Goal: Find contact information: Find contact information

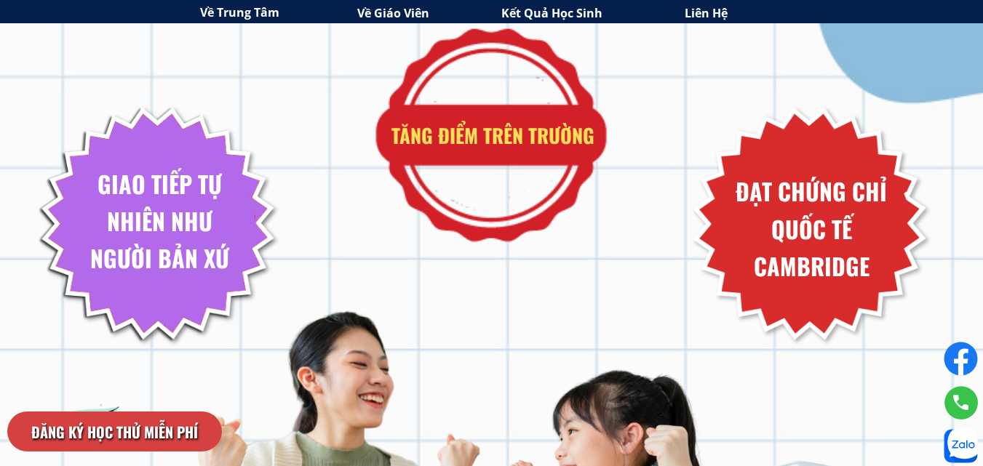
drag, startPoint x: 408, startPoint y: 135, endPoint x: 462, endPoint y: 56, distance: 95.2
click at [462, 56] on div "Đăng ký học thử thành công Duy Anh - 7 tuổi 1 Phút trước Tăng điểm trên [GEOGRA…" at bounding box center [492, 136] width 698 height 1139
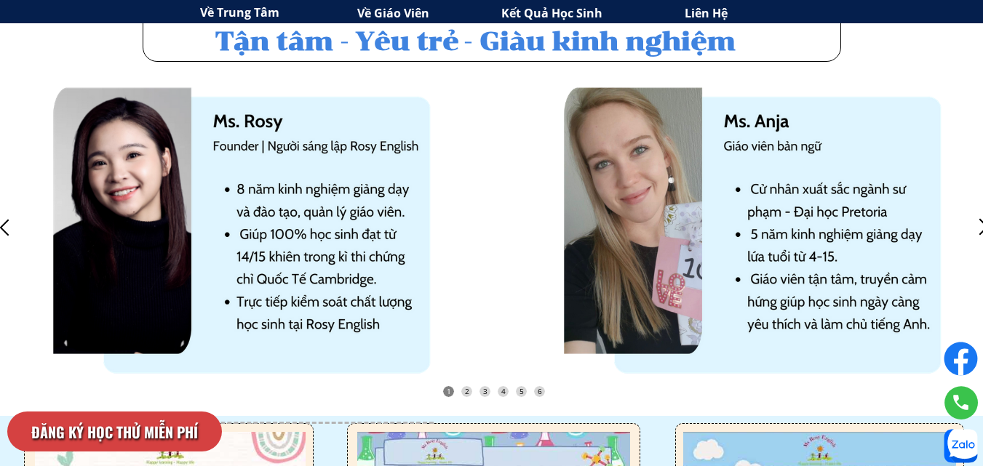
scroll to position [3536, 0]
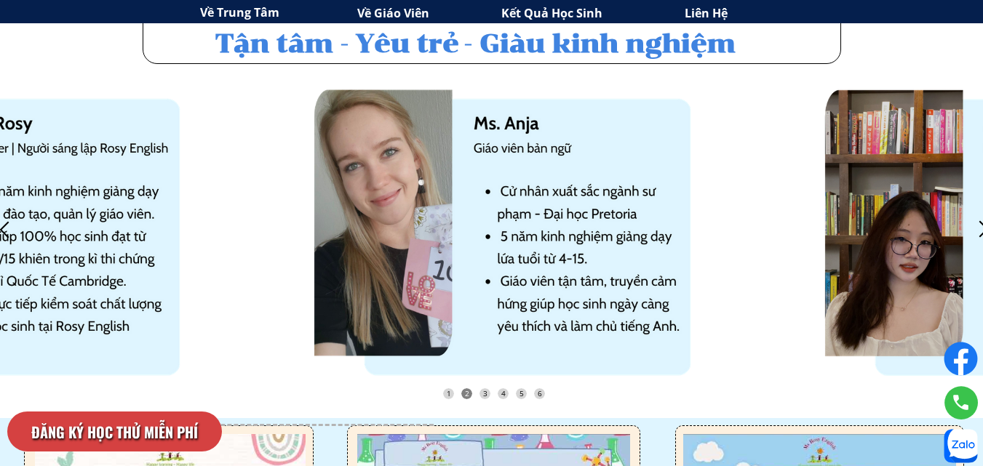
click at [979, 231] on div at bounding box center [984, 230] width 24 height 24
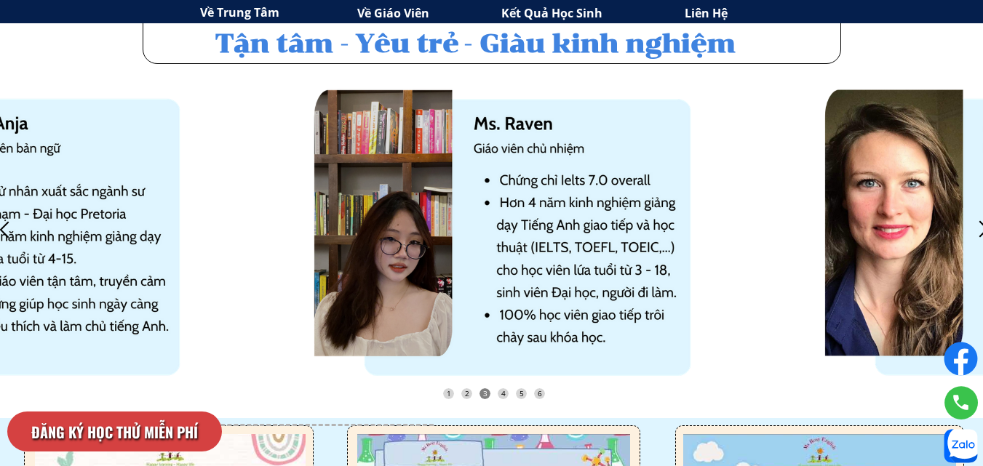
click at [981, 222] on div at bounding box center [984, 230] width 24 height 24
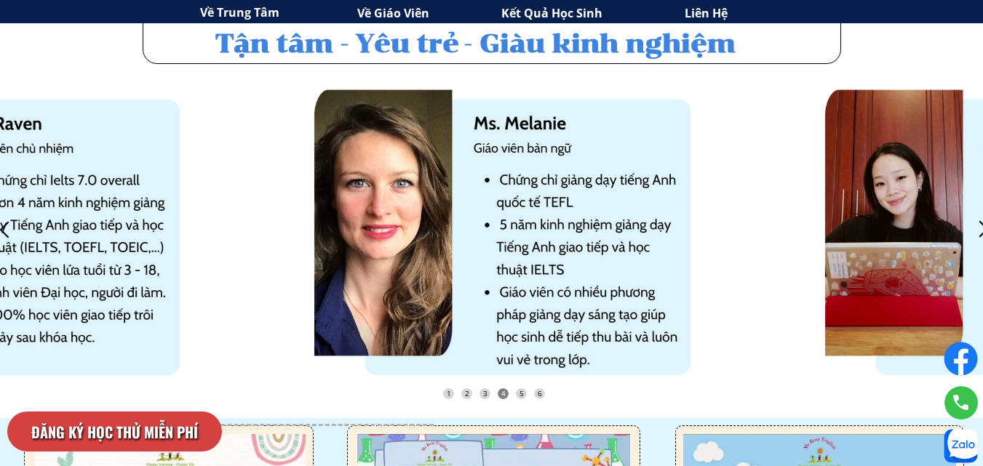
click at [981, 222] on div at bounding box center [984, 230] width 24 height 24
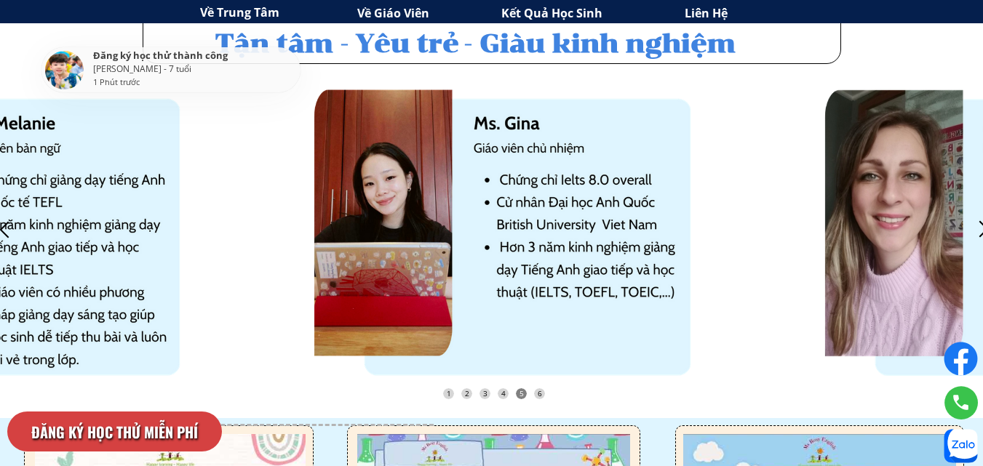
click at [981, 222] on div at bounding box center [984, 230] width 24 height 24
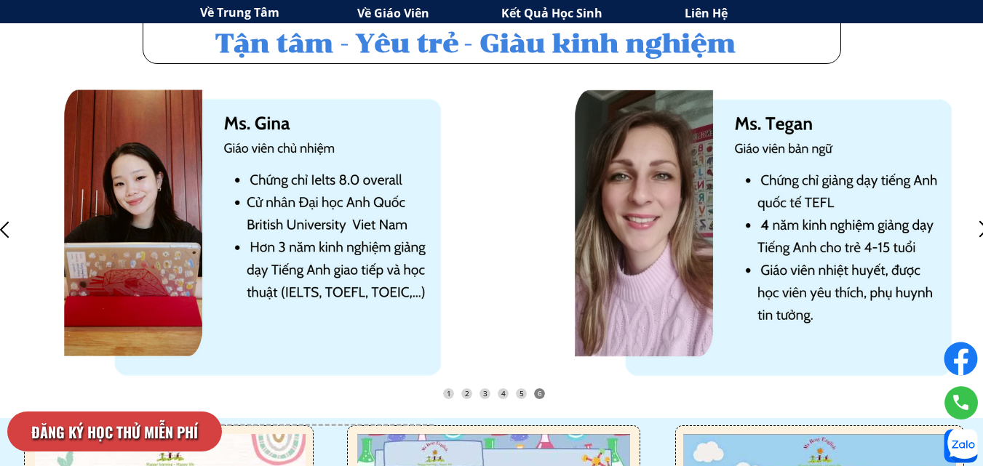
click at [980, 228] on div at bounding box center [984, 230] width 24 height 24
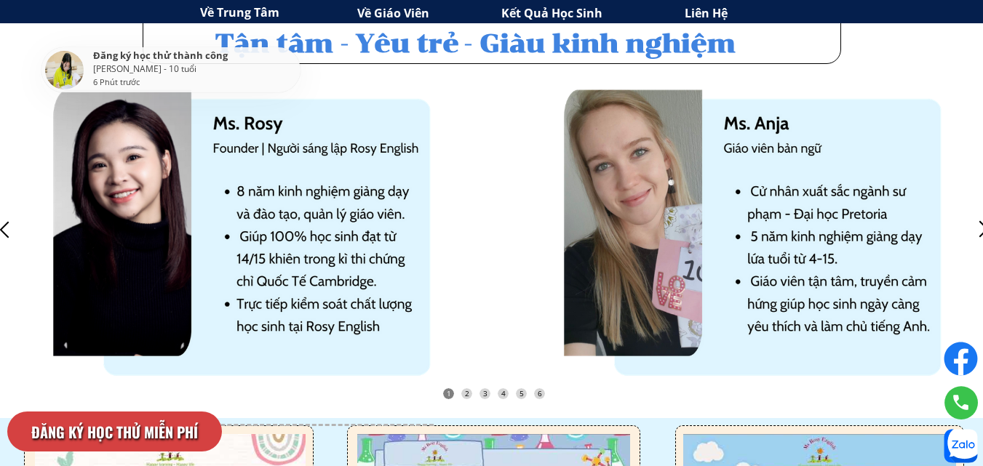
click at [980, 228] on div at bounding box center [984, 230] width 24 height 24
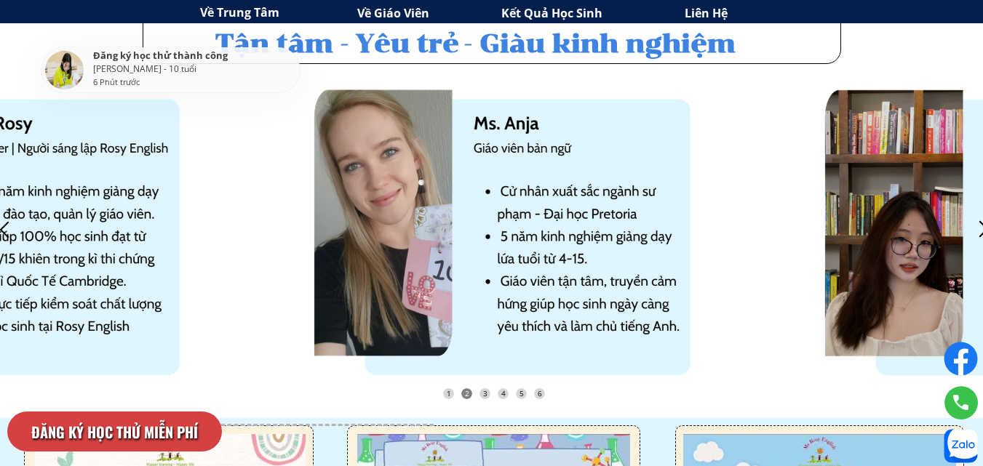
click at [980, 228] on div at bounding box center [984, 230] width 24 height 24
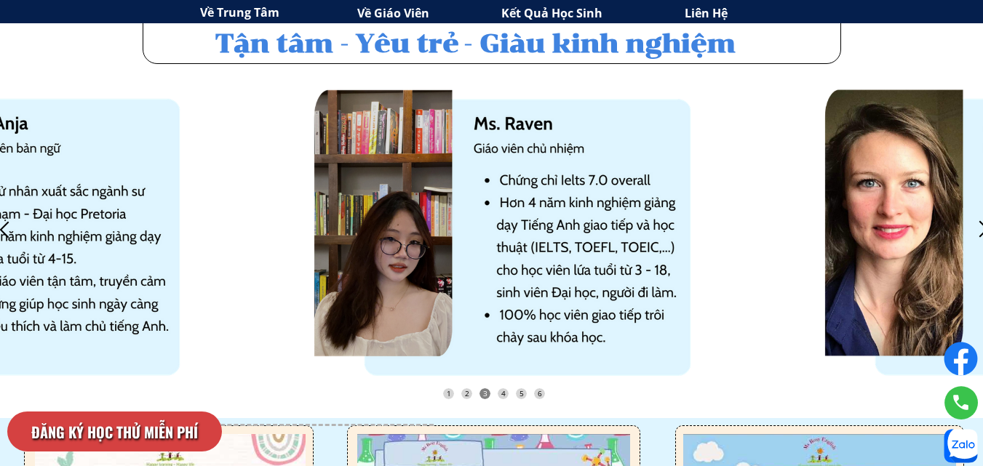
click at [980, 228] on div at bounding box center [984, 230] width 24 height 24
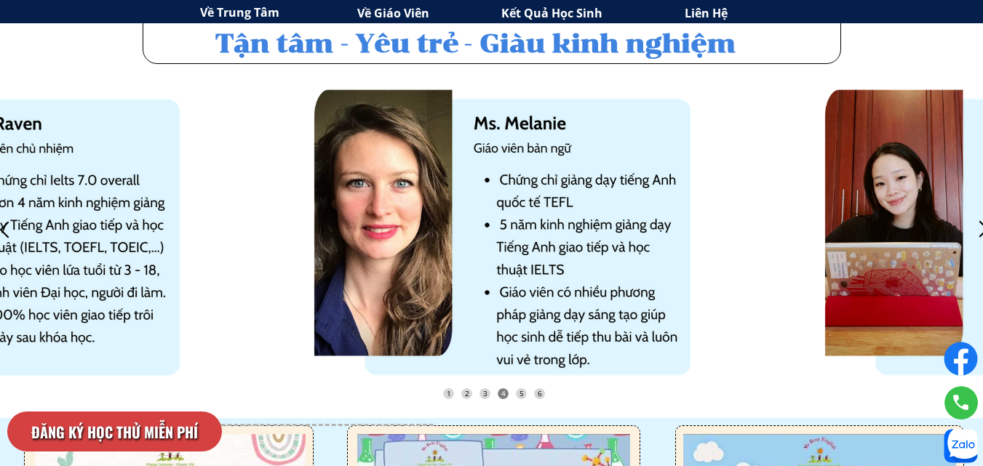
click at [980, 228] on div at bounding box center [984, 230] width 24 height 24
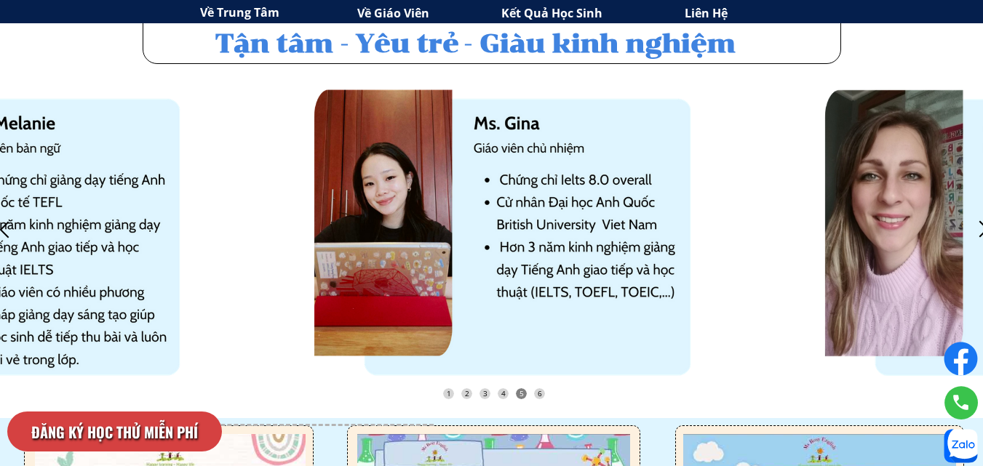
click at [980, 228] on div at bounding box center [984, 230] width 24 height 24
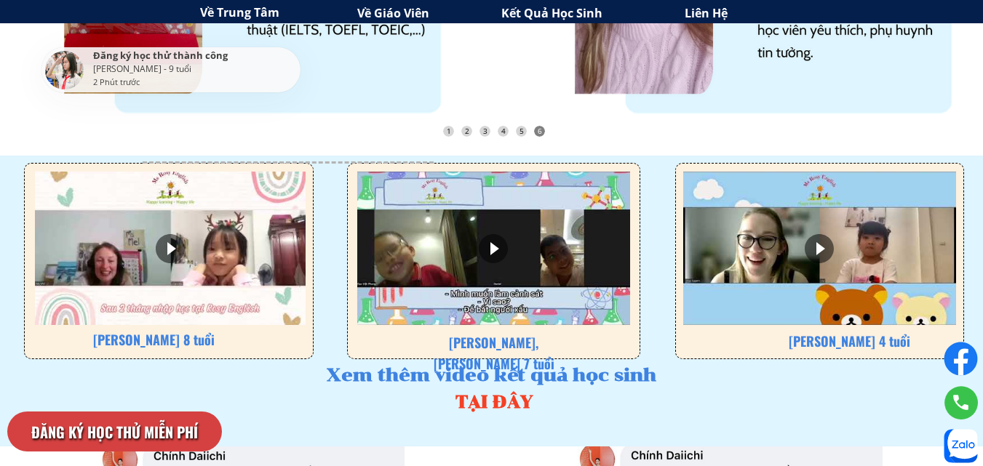
scroll to position [3798, 0]
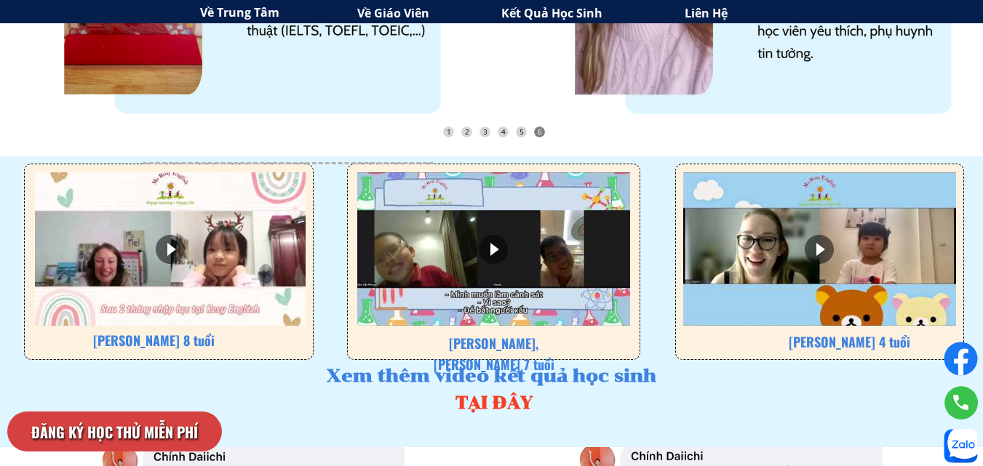
click at [185, 255] on div at bounding box center [170, 249] width 271 height 154
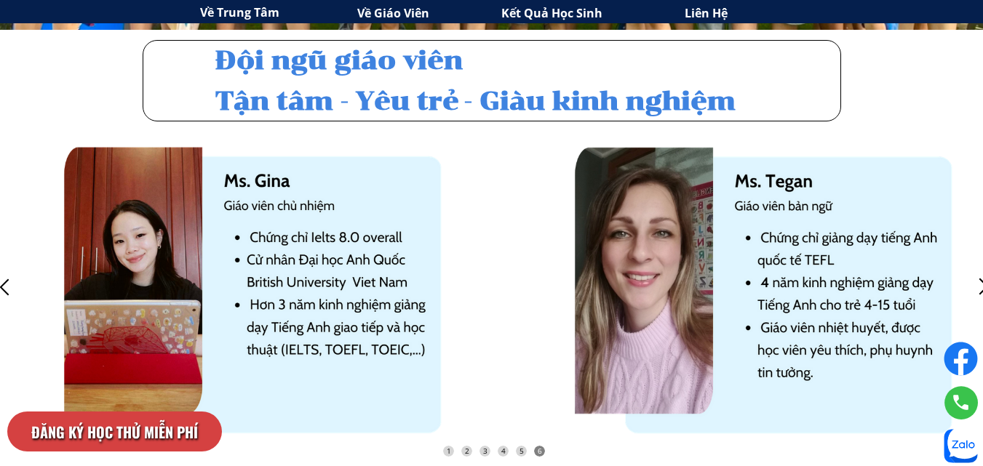
scroll to position [3480, 0]
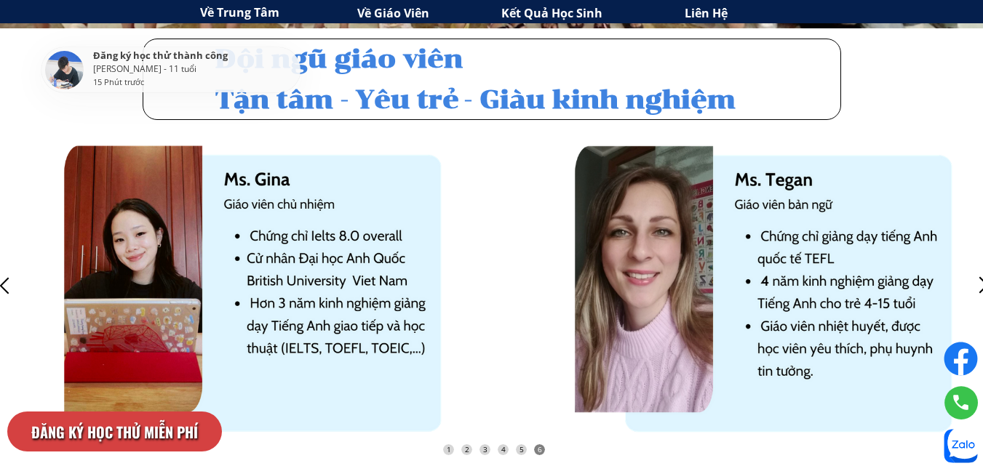
click at [7, 291] on div at bounding box center [5, 286] width 24 height 24
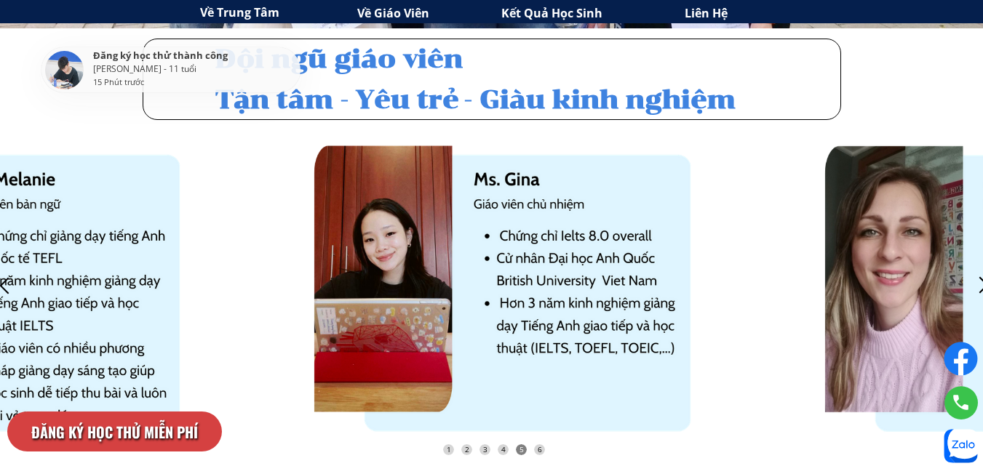
click at [7, 291] on div at bounding box center [5, 286] width 24 height 24
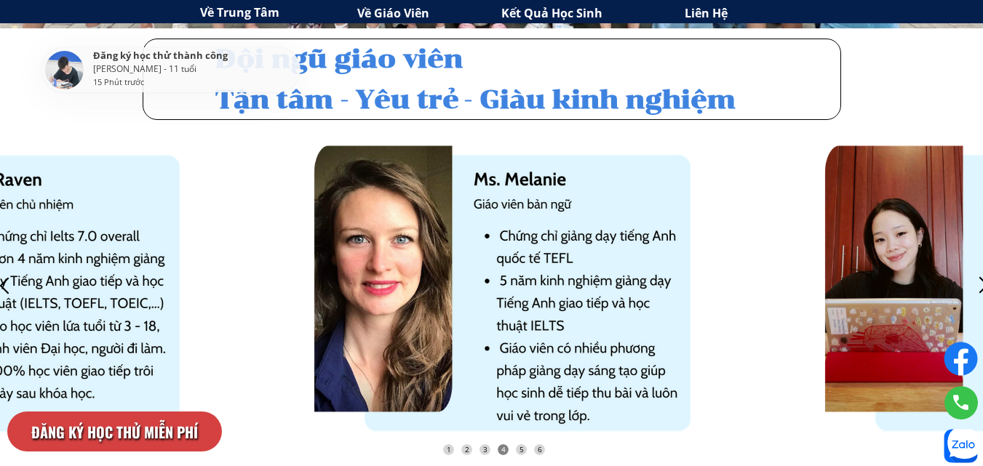
click at [7, 291] on div at bounding box center [5, 286] width 24 height 24
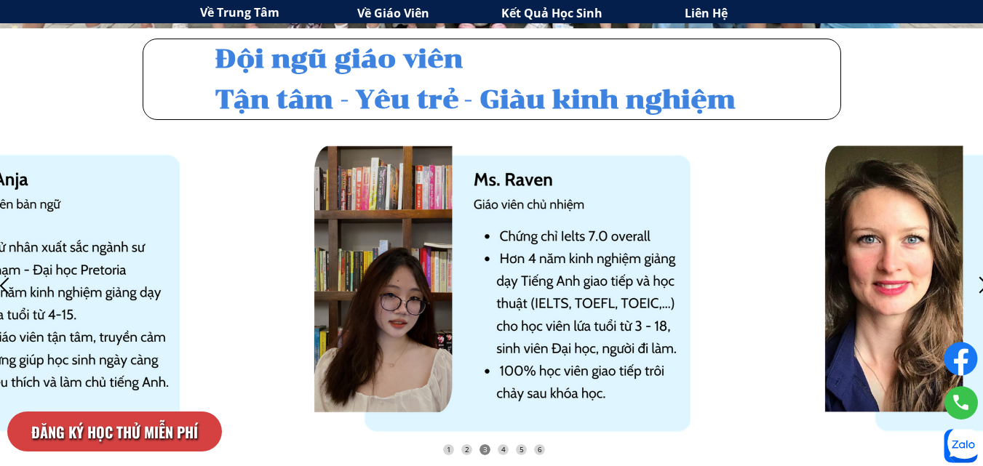
click at [7, 291] on div at bounding box center [5, 286] width 24 height 24
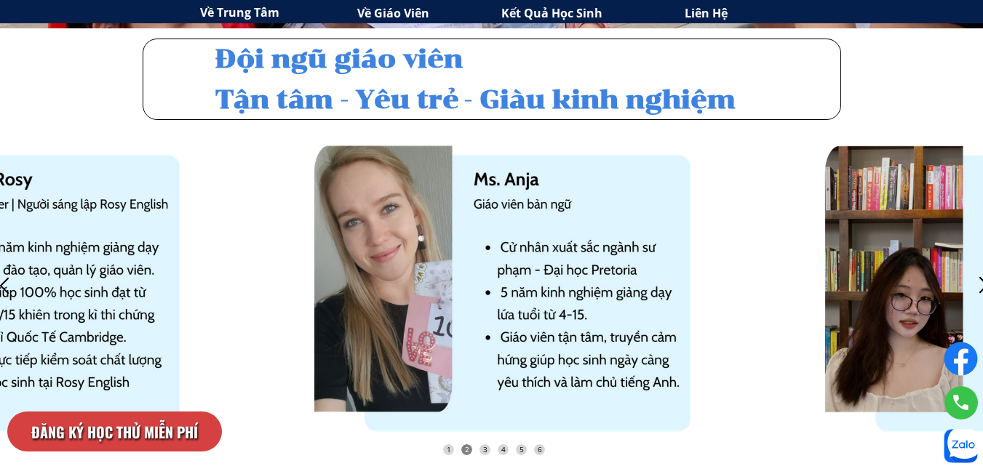
click at [7, 291] on div at bounding box center [5, 286] width 24 height 24
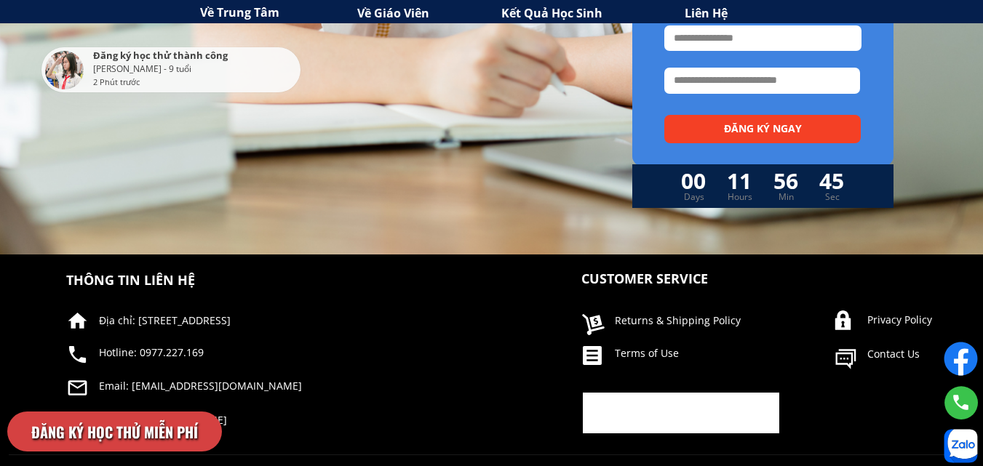
scroll to position [5712, 0]
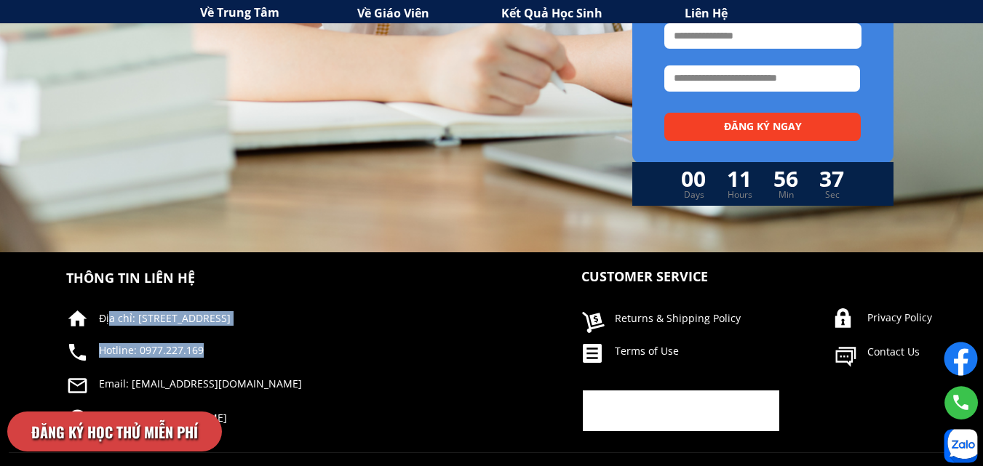
drag, startPoint x: 111, startPoint y: 322, endPoint x: 288, endPoint y: 344, distance: 178.8
click at [288, 344] on div "THÔNG TIN LIÊN HỆ Địa chỉ: [STREET_ADDRESS], [GEOGRAPHIC_DATA] Hotline: 0977.22…" at bounding box center [492, 359] width 698 height 214
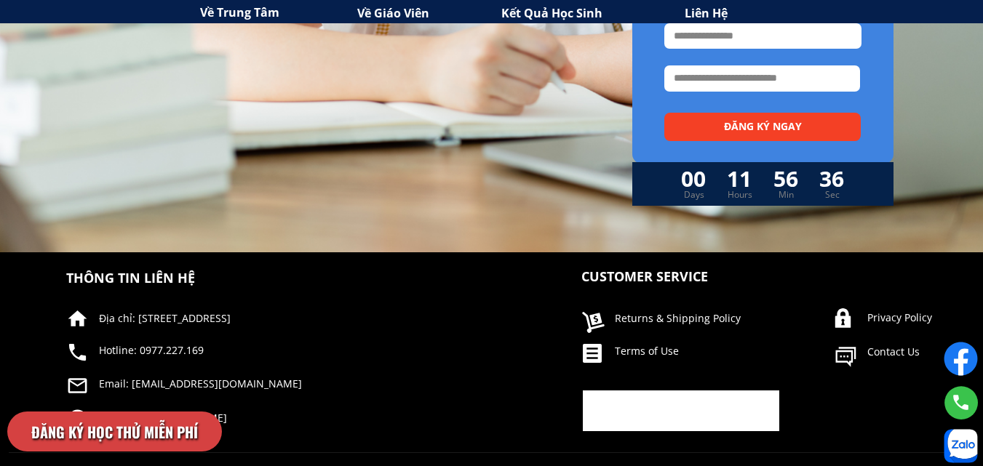
click at [279, 381] on p "Email: [EMAIL_ADDRESS][DOMAIN_NAME]" at bounding box center [245, 384] width 292 height 15
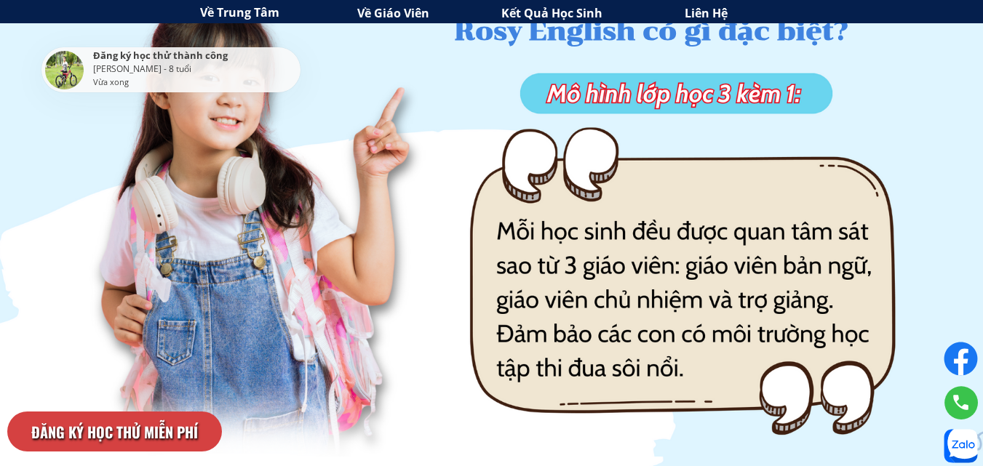
scroll to position [2115, 0]
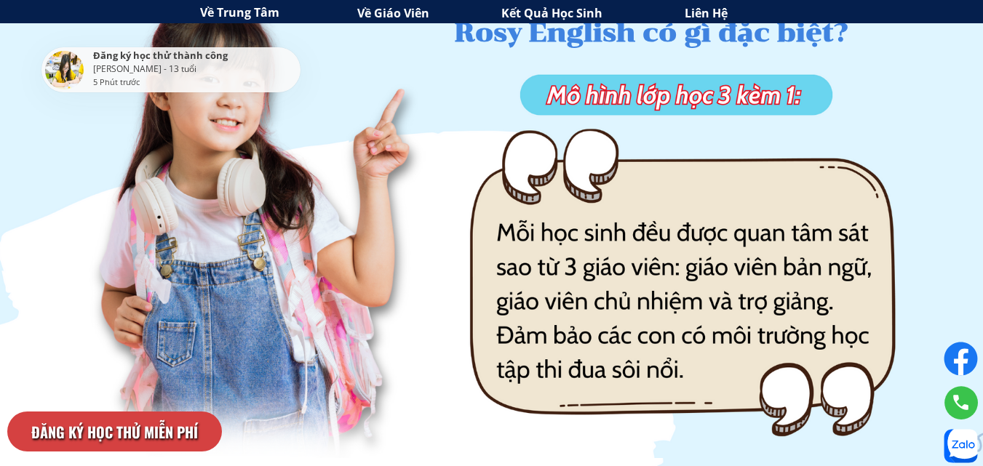
drag, startPoint x: 683, startPoint y: 266, endPoint x: 742, endPoint y: 378, distance: 126.6
click at [742, 378] on div at bounding box center [494, 221] width 1010 height 474
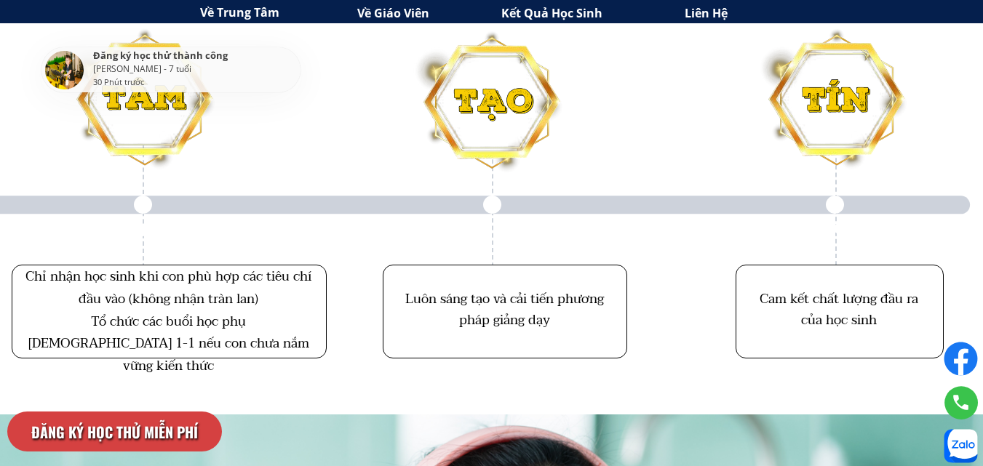
scroll to position [4896, 0]
